Goal: Navigation & Orientation: Understand site structure

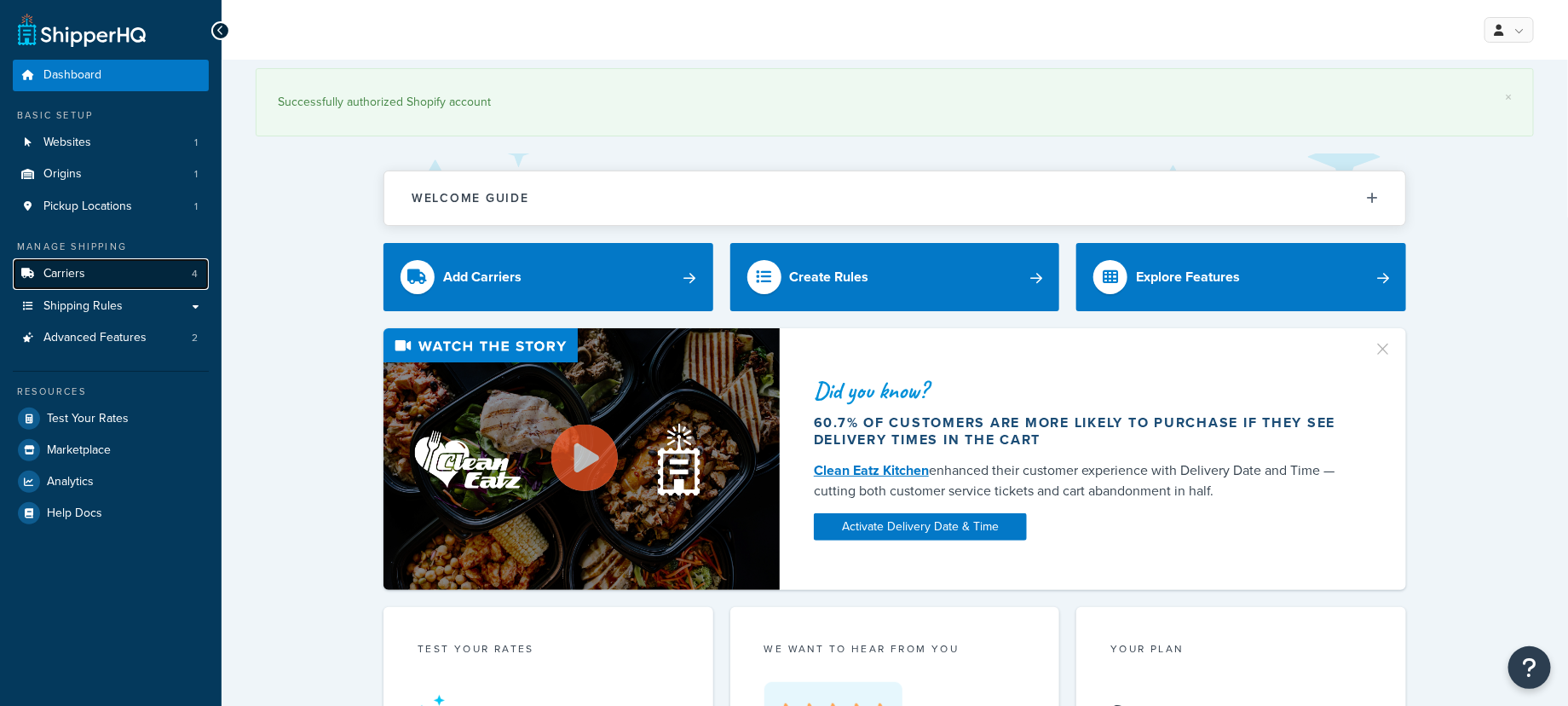
click at [75, 274] on span "Carriers" at bounding box center [65, 274] width 42 height 15
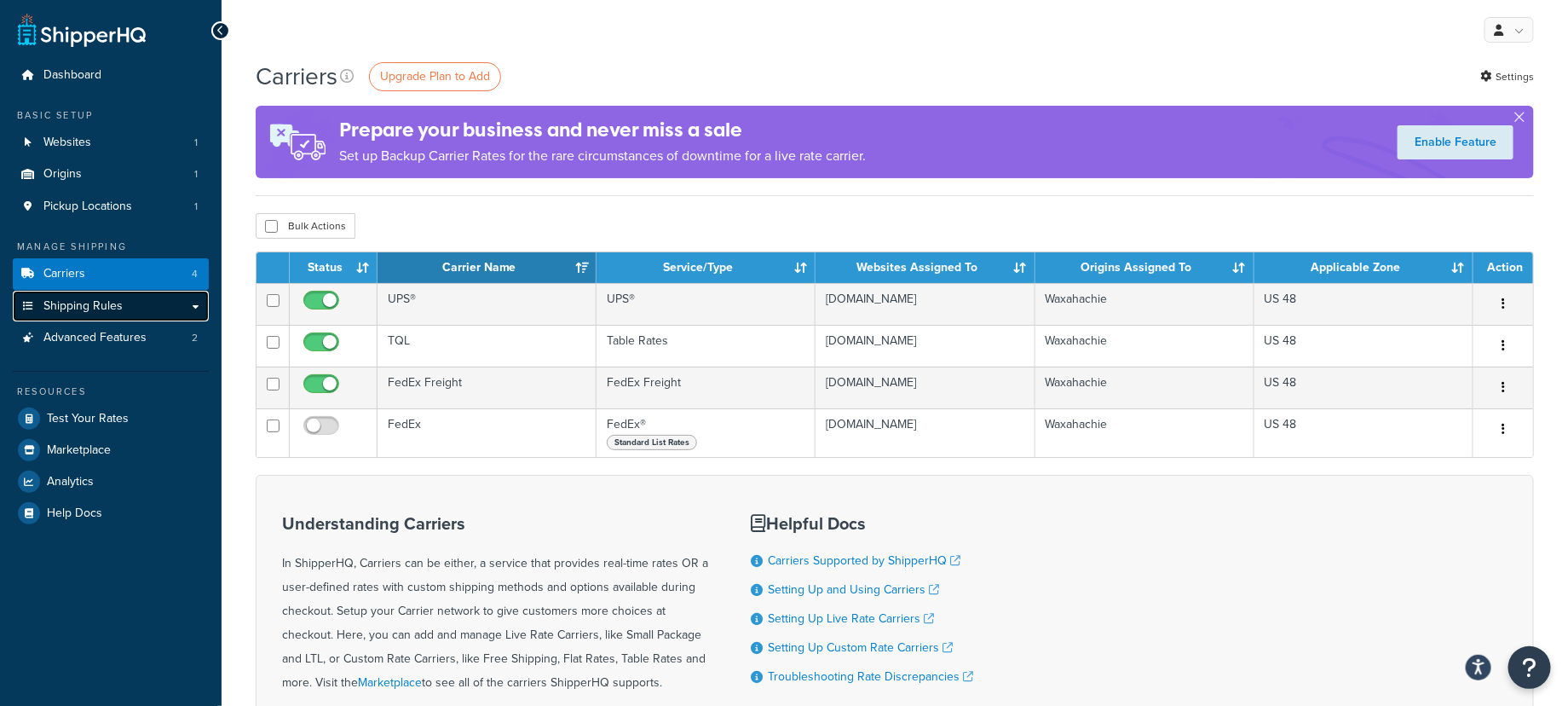
click at [143, 311] on link "Shipping Rules" at bounding box center [110, 306] width 196 height 32
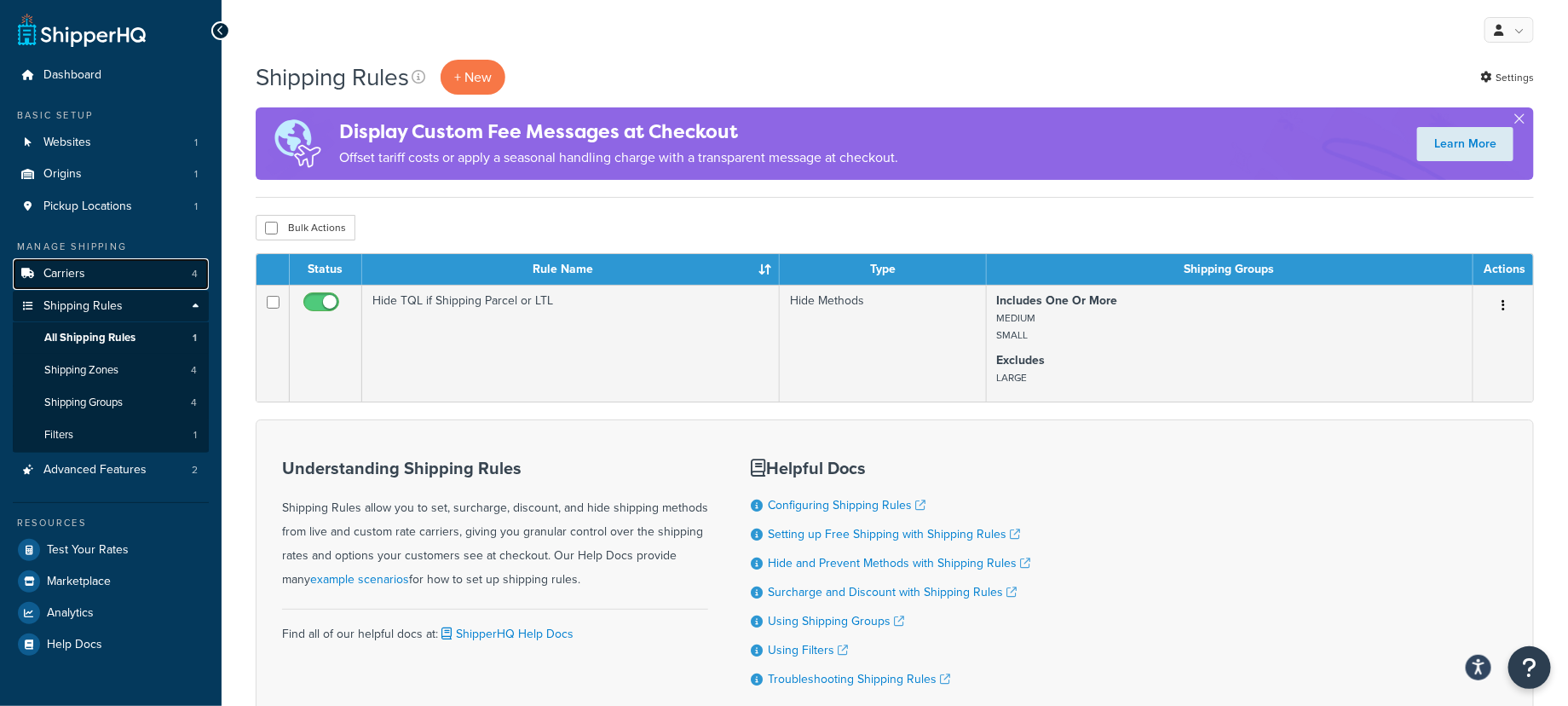
click at [80, 277] on span "Carriers" at bounding box center [65, 274] width 42 height 15
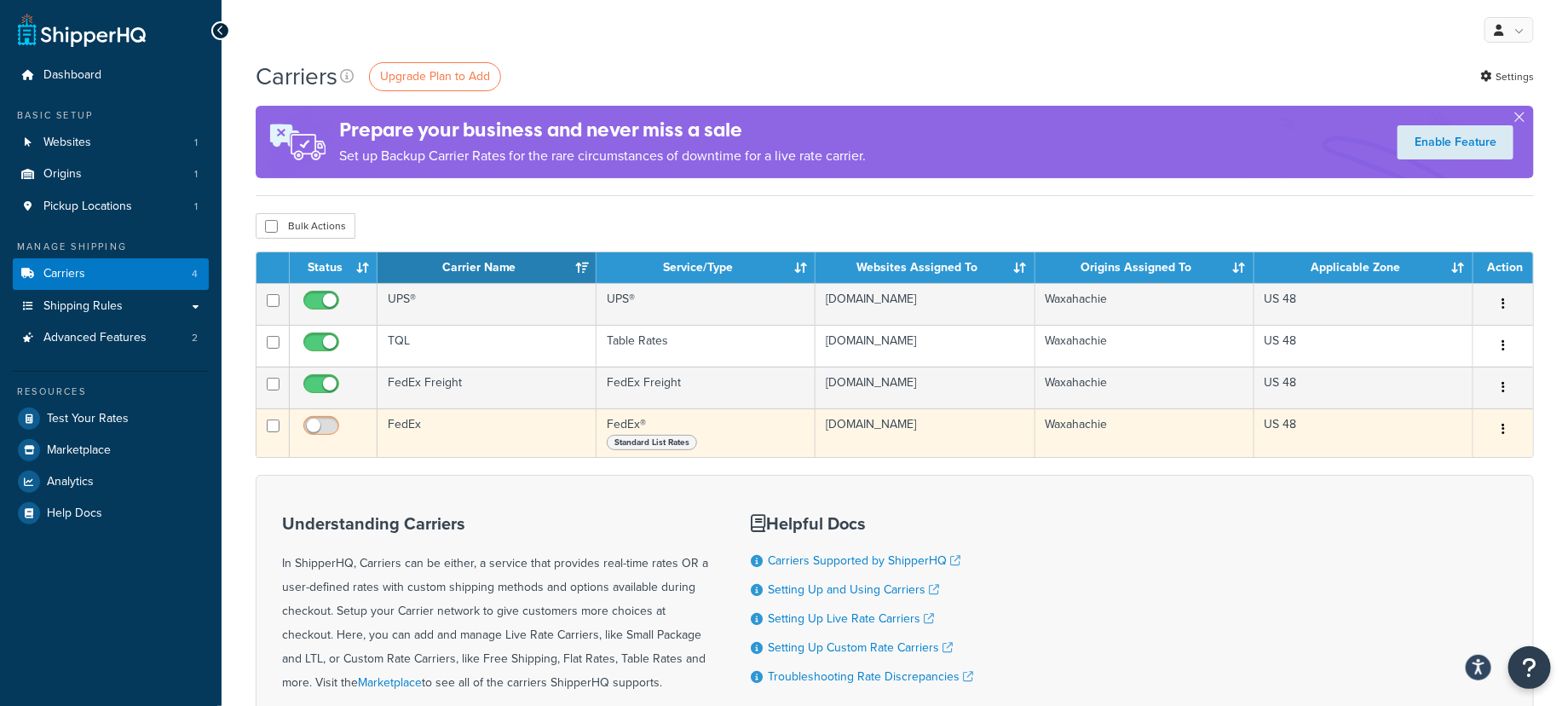
click at [327, 428] on input "checkbox" at bounding box center [322, 429] width 47 height 21
checkbox input "true"
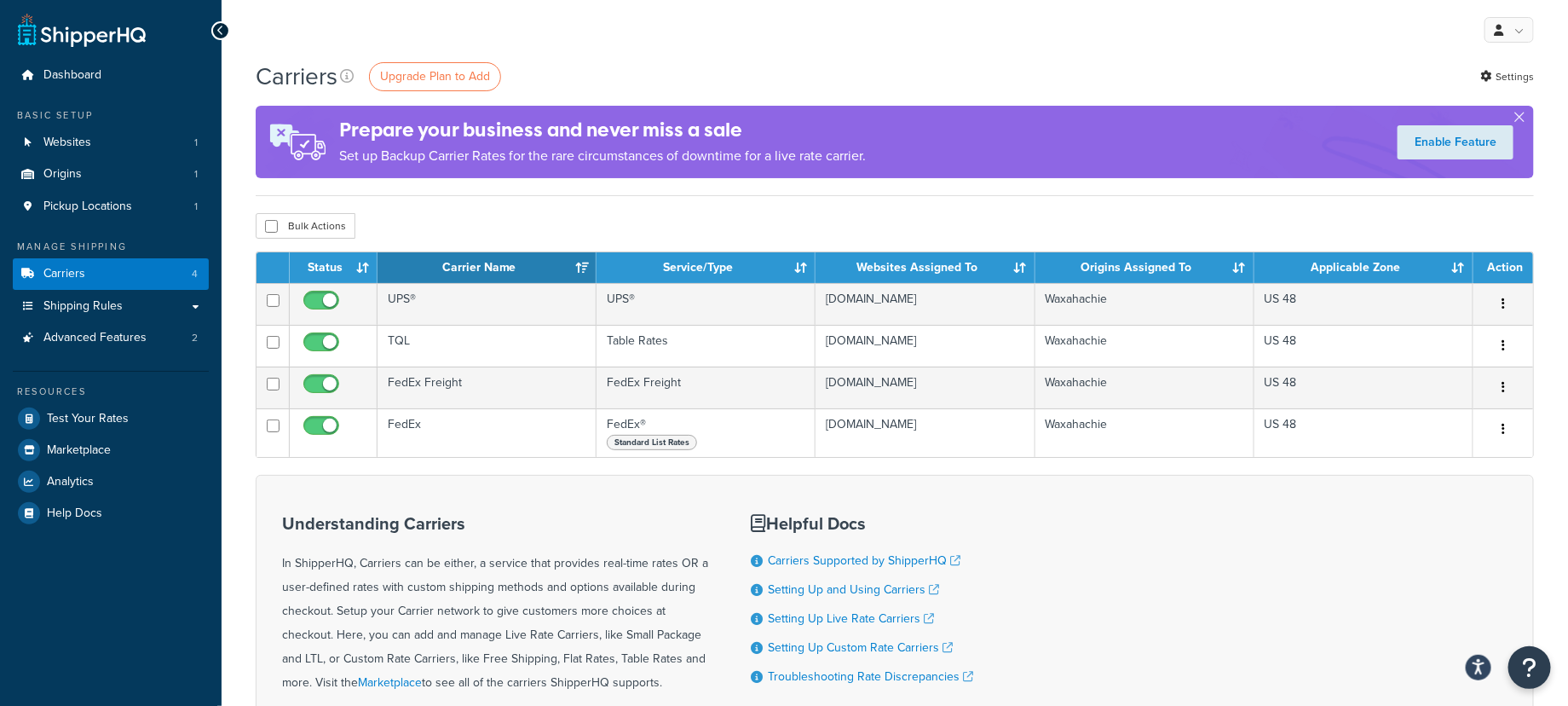
click at [642, 510] on div "Understanding Carriers In ShipperHQ, Carriers can be either, a service that pro…" at bounding box center [495, 638] width 426 height 274
click at [81, 274] on span "Carriers" at bounding box center [65, 274] width 42 height 15
click at [82, 300] on span "Shipping Rules" at bounding box center [83, 307] width 79 height 15
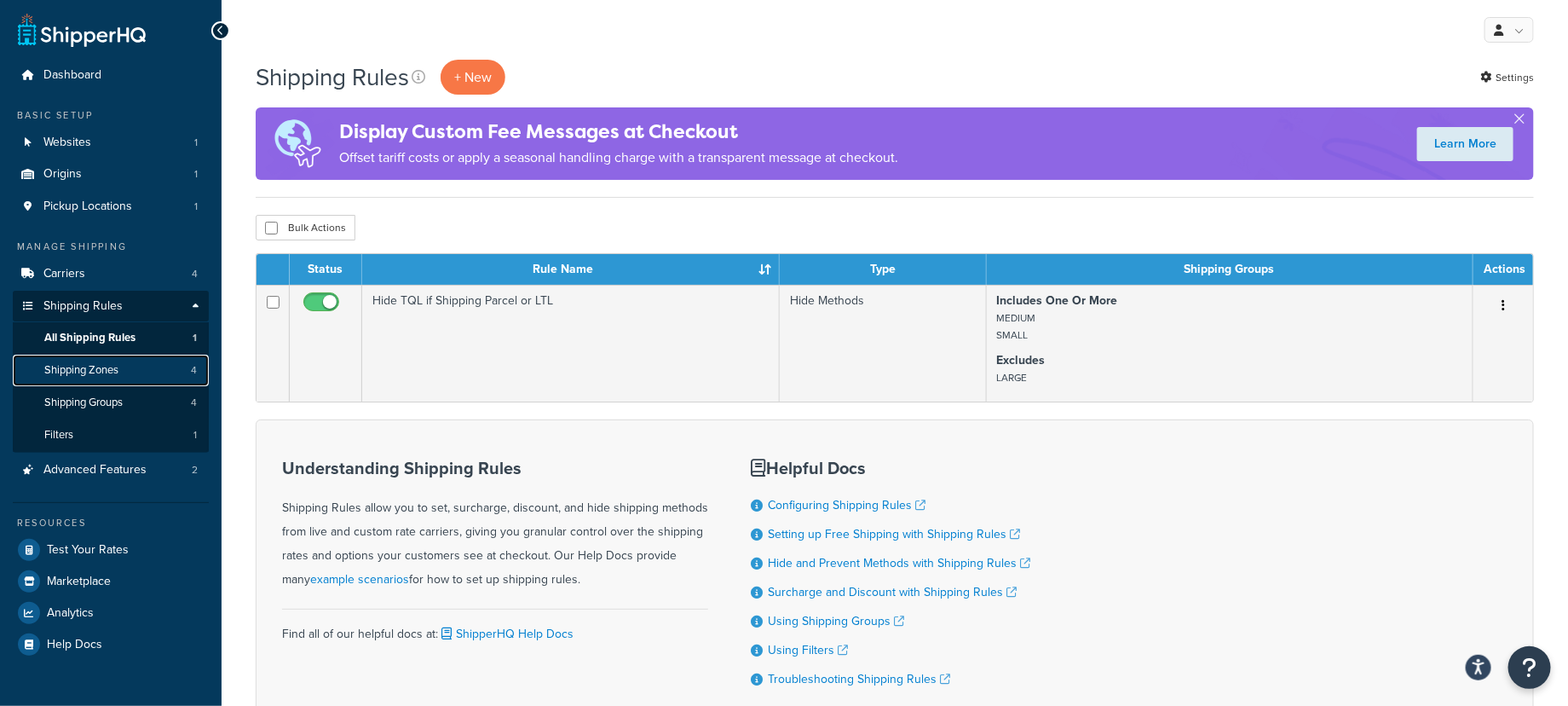
click at [100, 368] on span "Shipping Zones" at bounding box center [81, 370] width 74 height 15
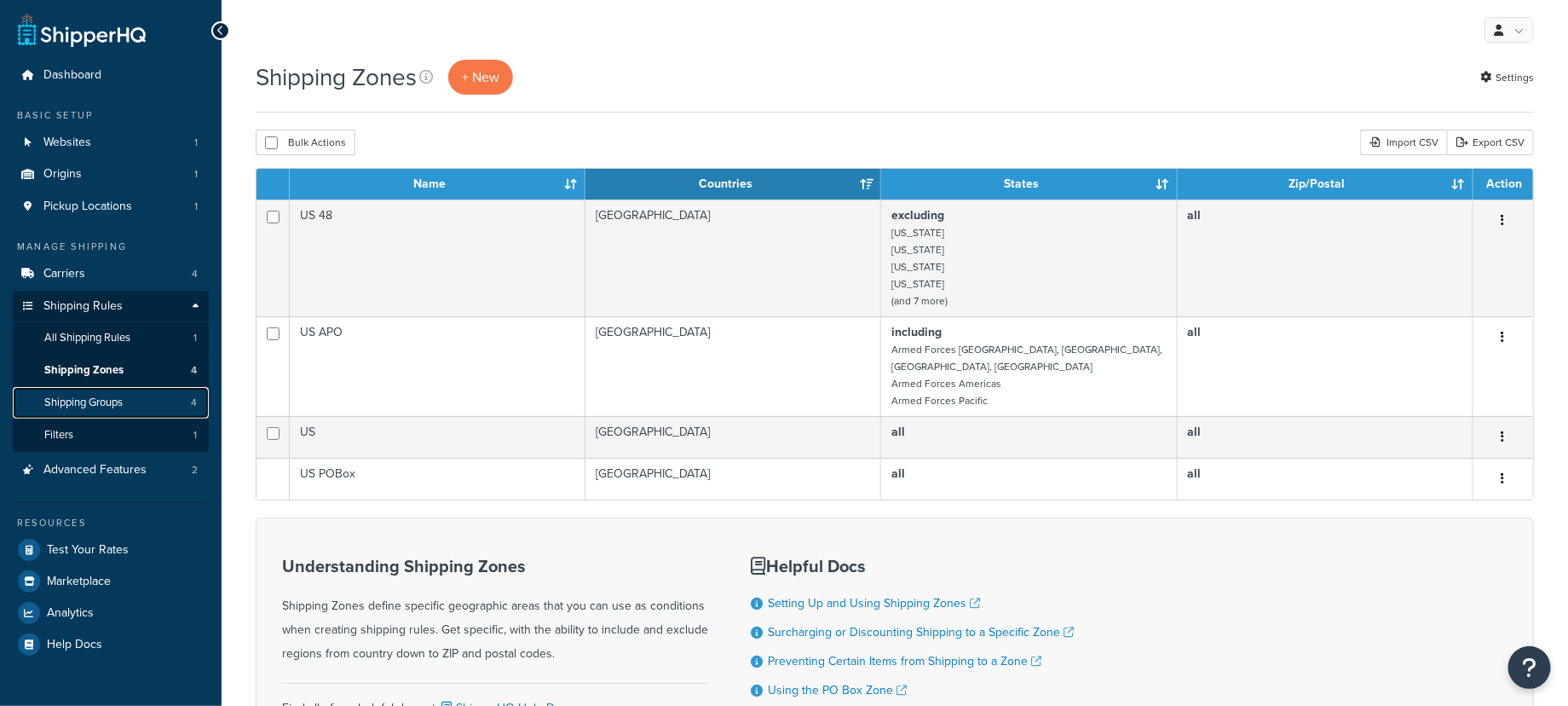
click at [112, 397] on span "Shipping Groups" at bounding box center [84, 403] width 79 height 15
